Goal: Check status: Check status

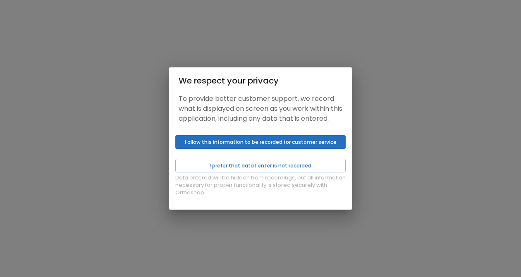
click at [297, 146] on button "I allow this information to be recorded for customer service" at bounding box center [260, 142] width 170 height 14
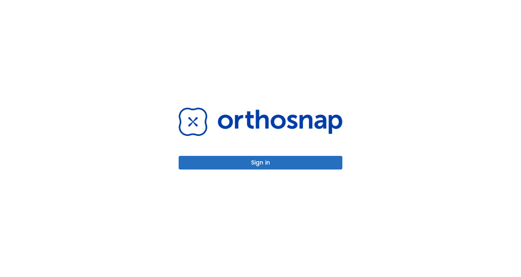
click at [291, 162] on button "Sign in" at bounding box center [261, 163] width 164 height 14
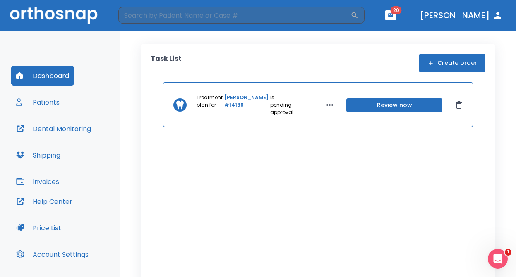
click at [363, 103] on button "Review now" at bounding box center [394, 105] width 96 height 14
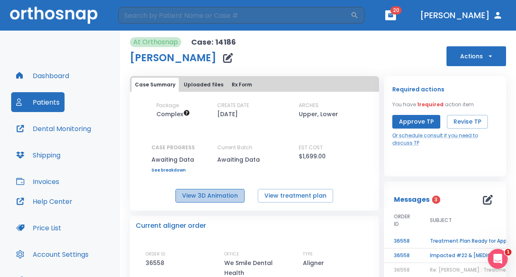
click at [227, 198] on button "View 3D Animation" at bounding box center [209, 196] width 69 height 14
